Goal: Obtain resource: Download file/media

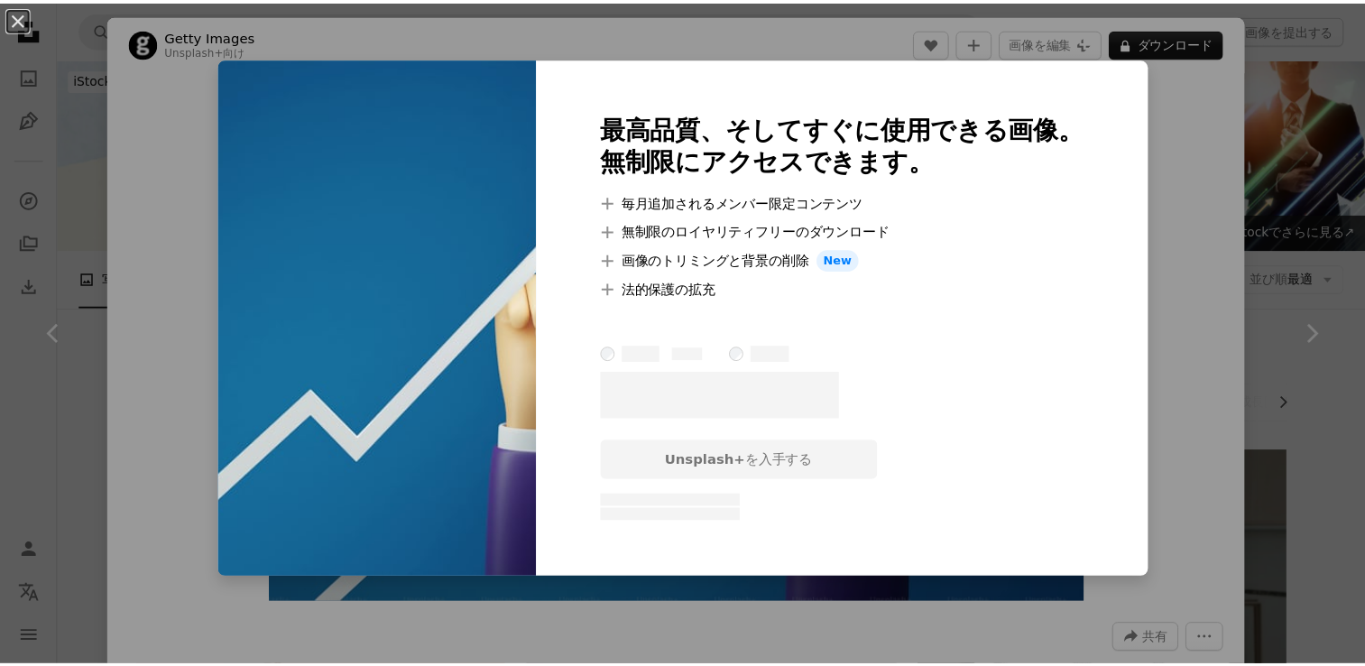
scroll to position [400, 0]
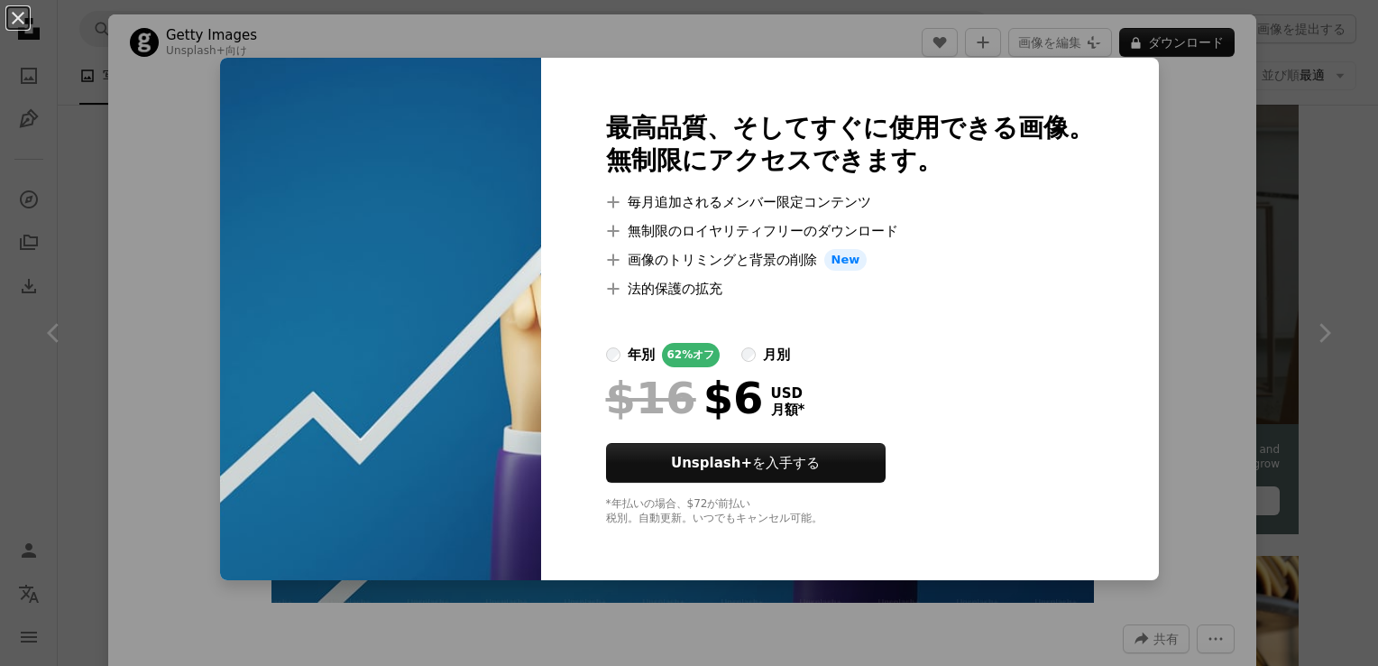
click at [1198, 136] on div "An X shape 最高品質、そしてすぐに使用できる画像。 無制限にアクセスできます。 A plus sign 毎月追加されるメンバー限定コンテンツ A p…" at bounding box center [689, 333] width 1378 height 666
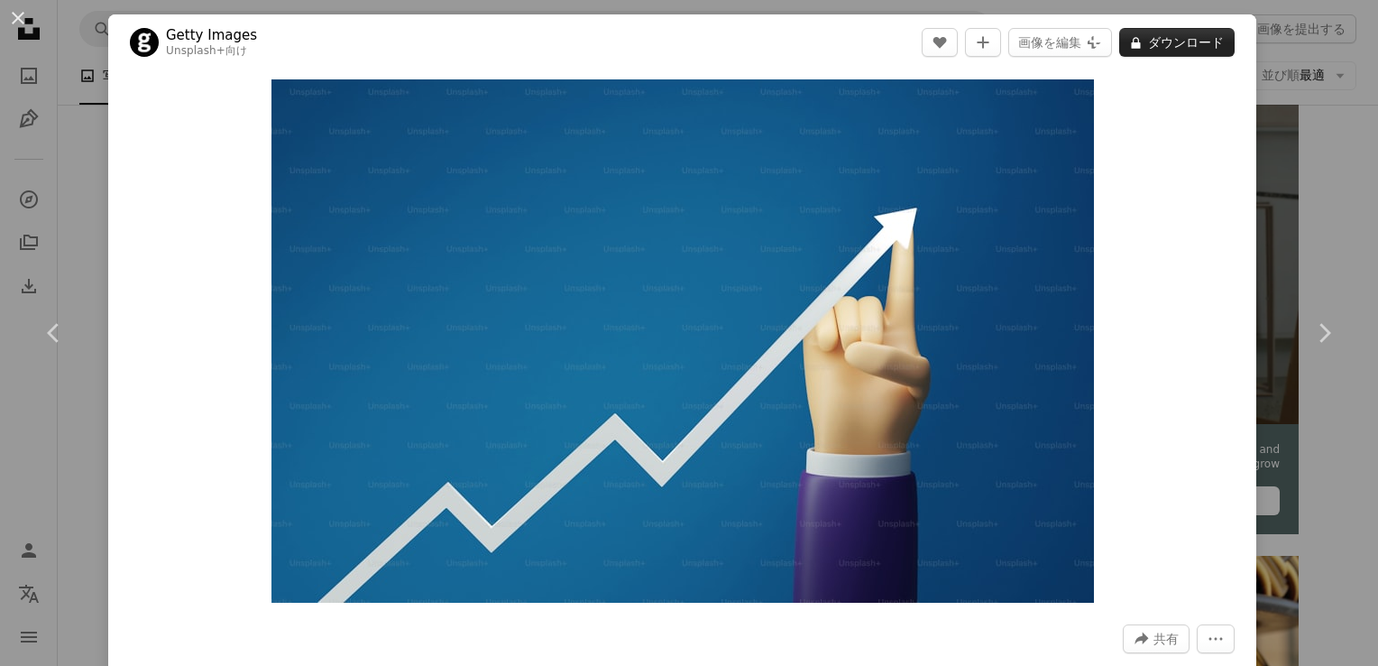
click at [1172, 45] on button "A lock ダウンロード" at bounding box center [1176, 42] width 115 height 29
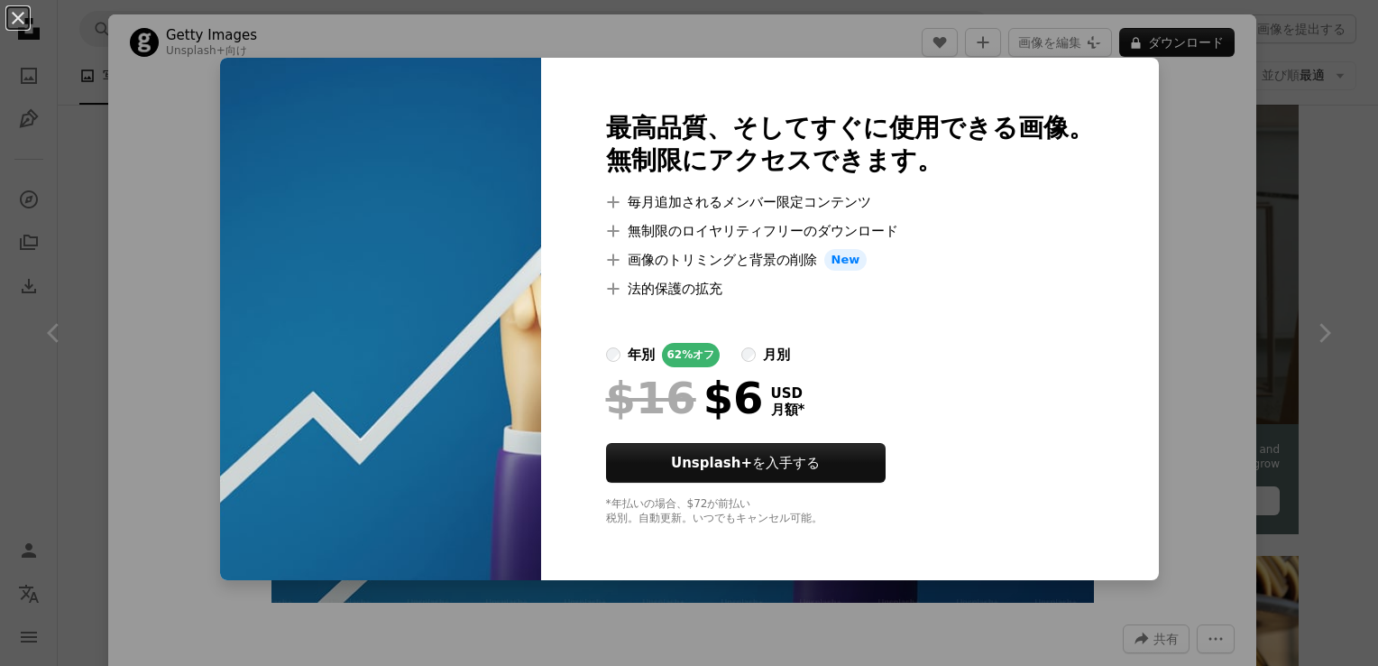
click at [1159, 244] on div "An X shape 最高品質、そしてすぐに使用できる画像。 無制限にアクセスできます。 A plus sign 毎月追加されるメンバー限定コンテンツ A p…" at bounding box center [689, 333] width 1378 height 666
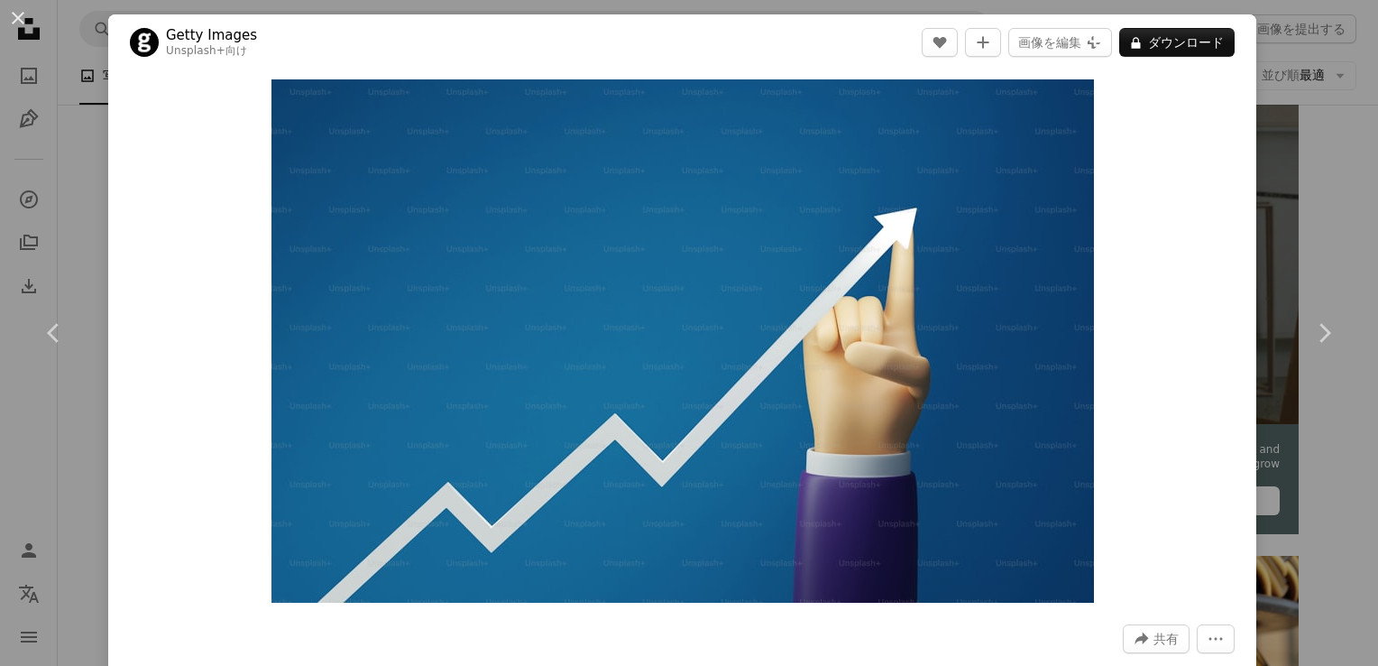
click at [1319, 149] on div "An X shape Chevron left Chevron right Getty Images Unsplash+ 向け A heart A plus …" at bounding box center [689, 333] width 1378 height 666
